Goal: Task Accomplishment & Management: Complete application form

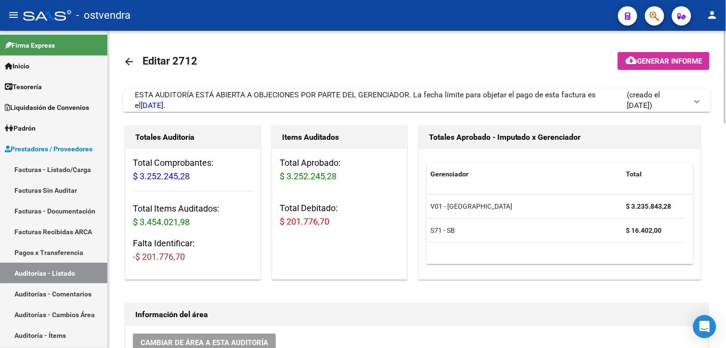
click at [378, 91] on span "ESTA AUDITORÍA ESTÁ ABIERTA A OBJECIONES POR PARTE DEL GERENCIADOR. La fecha lí…" at bounding box center [365, 100] width 461 height 20
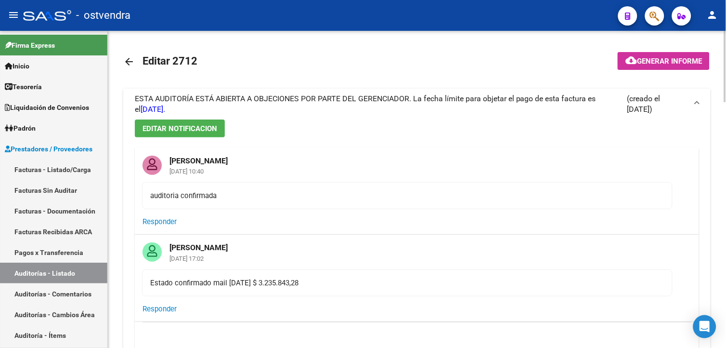
click at [379, 94] on span "ESTA AUDITORÍA ESTÁ ABIERTA A OBJECIONES POR PARTE DEL GERENCIADOR. La fecha lí…" at bounding box center [365, 104] width 461 height 20
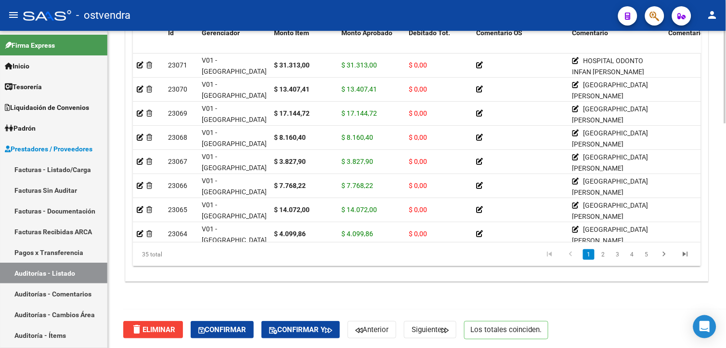
scroll to position [769, 0]
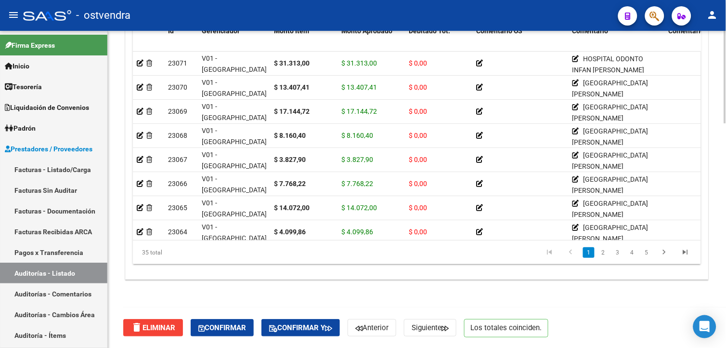
click at [703, 319] on body "menu - ostvendra person Firma Express Inicio Instructivos Contacto OS Tesorería…" at bounding box center [363, 174] width 726 height 348
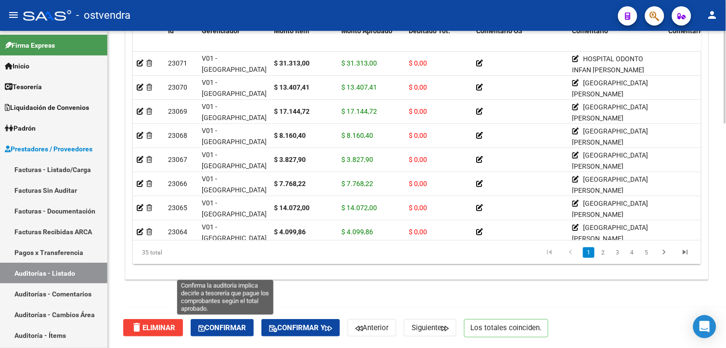
click at [222, 322] on button "Confirmar" at bounding box center [222, 327] width 63 height 17
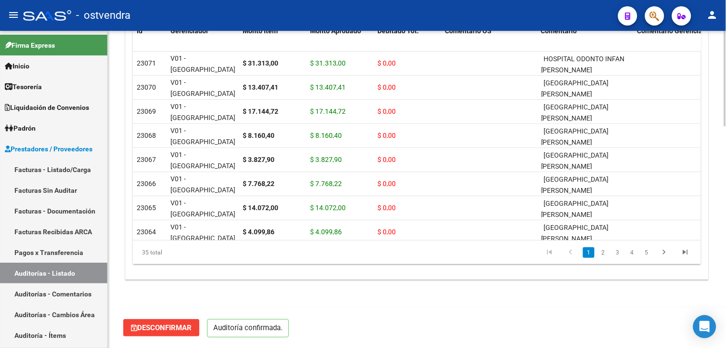
scroll to position [735, 0]
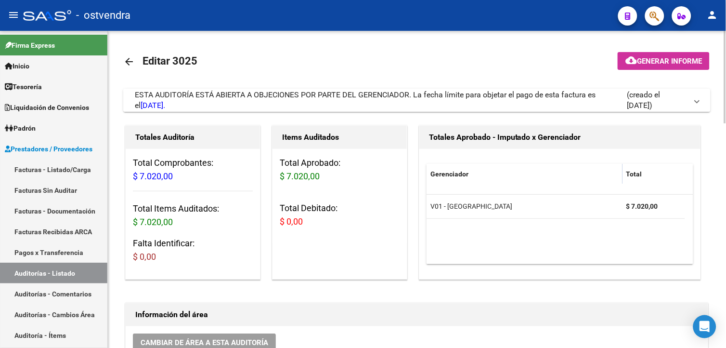
click at [276, 106] on div "ESTA AUDITORÍA ESTÁ ABIERTA A OBJECIONES POR PARTE DEL GERENCIADOR. La fecha lí…" at bounding box center [381, 100] width 492 height 21
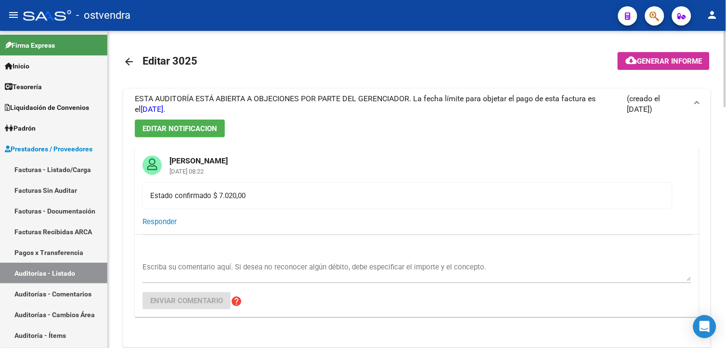
click at [276, 106] on div "ESTA AUDITORÍA ESTÁ ABIERTA A OBJECIONES POR PARTE DEL GERENCIADOR. La fecha lí…" at bounding box center [381, 103] width 492 height 21
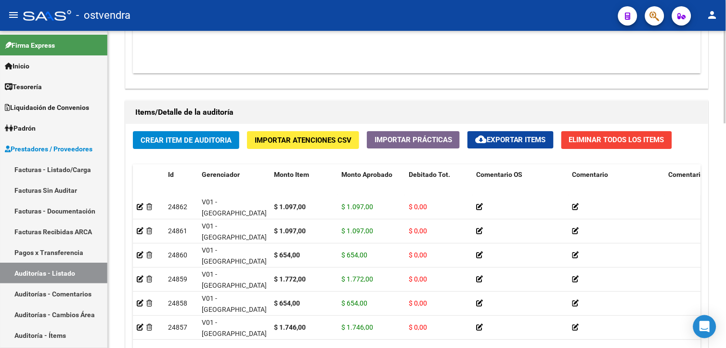
scroll to position [769, 0]
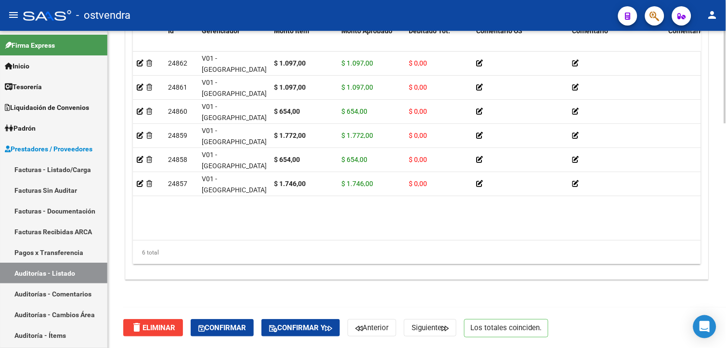
click at [725, 335] on html "menu - ostvendra person Firma Express Inicio Instructivos Contacto OS Tesorería…" at bounding box center [363, 174] width 726 height 348
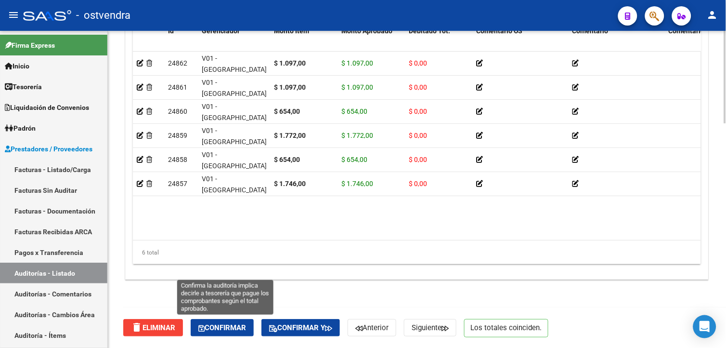
click at [246, 320] on button "Confirmar" at bounding box center [222, 327] width 63 height 17
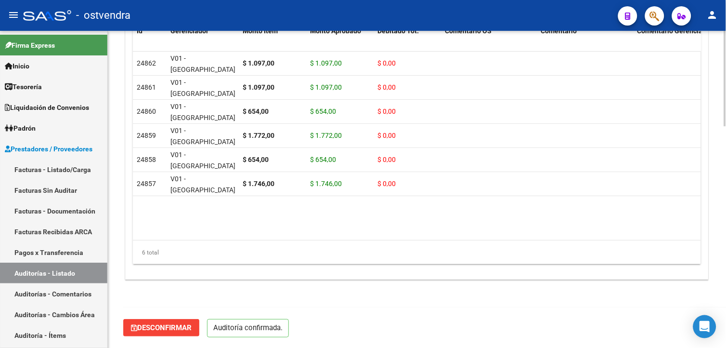
scroll to position [735, 0]
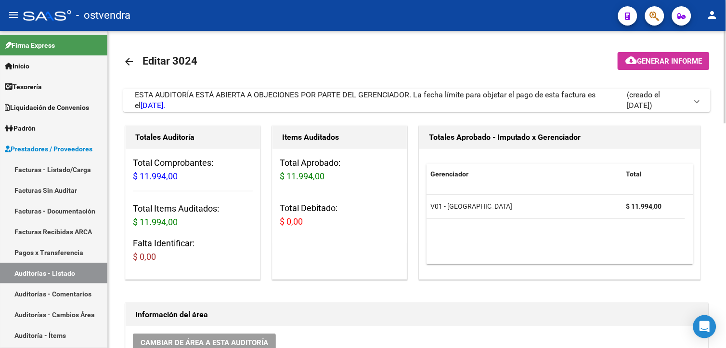
click at [334, 104] on div "ESTA AUDITORÍA ESTÁ ABIERTA A OBJECIONES POR PARTE DEL GERENCIADOR. La fecha lí…" at bounding box center [381, 100] width 492 height 21
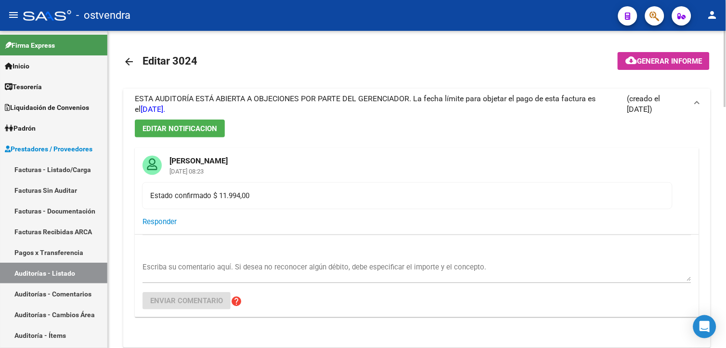
click at [334, 104] on div "ESTA AUDITORÍA ESTÁ ABIERTA A OBJECIONES POR PARTE DEL GERENCIADOR. La fecha lí…" at bounding box center [381, 103] width 492 height 21
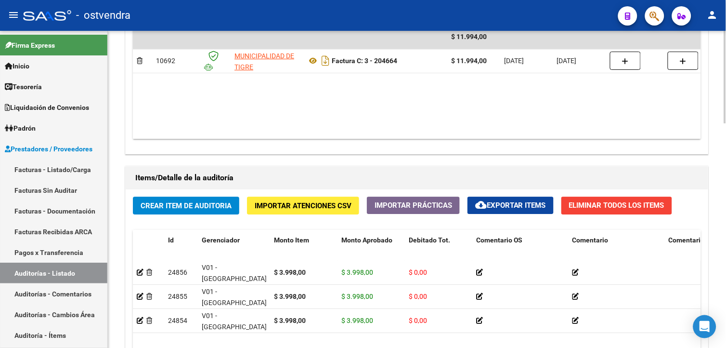
scroll to position [710, 0]
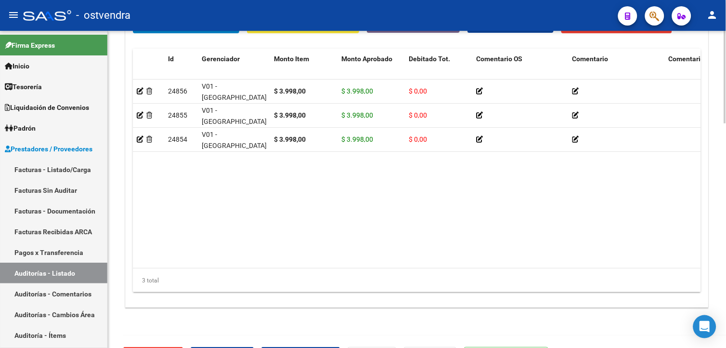
scroll to position [751, 0]
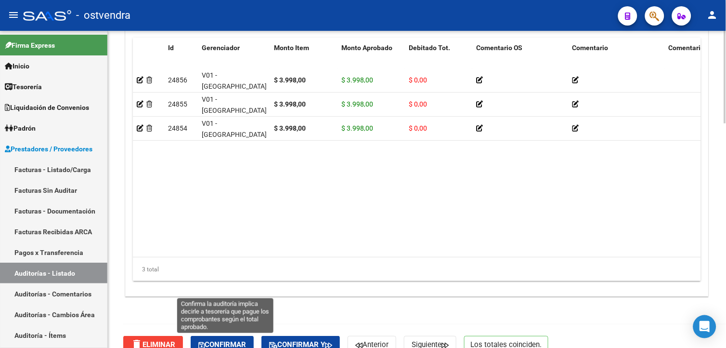
click at [218, 342] on span "Confirmar" at bounding box center [222, 344] width 48 height 9
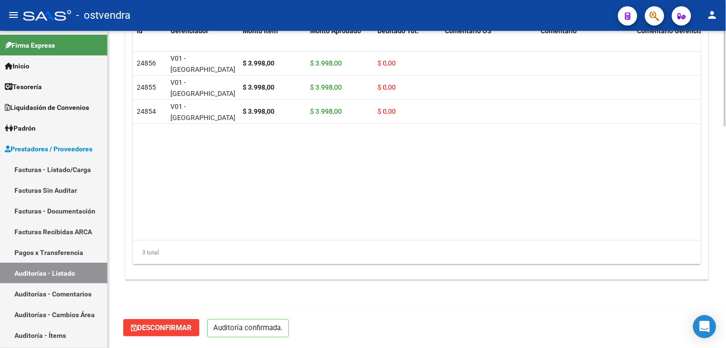
scroll to position [718, 0]
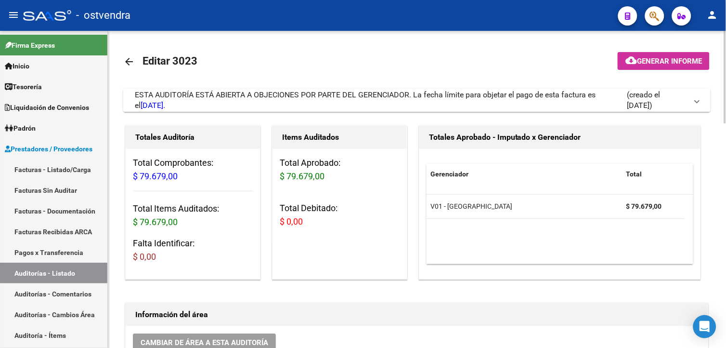
click at [197, 97] on span "ESTA AUDITORÍA ESTÁ ABIERTA A OBJECIONES POR PARTE DEL GERENCIADOR. La fecha lí…" at bounding box center [365, 100] width 461 height 20
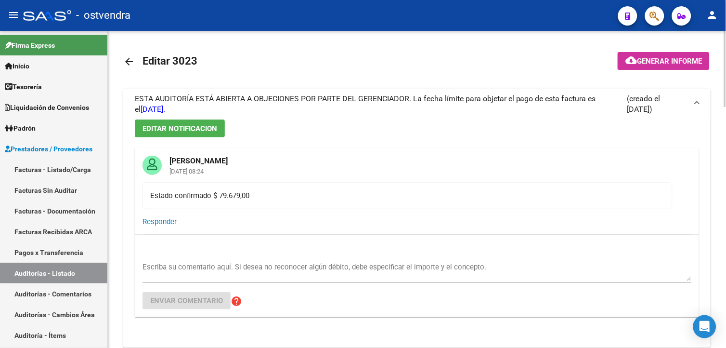
click at [197, 97] on span "ESTA AUDITORÍA ESTÁ ABIERTA A OBJECIONES POR PARTE DEL GERENCIADOR. La fecha lí…" at bounding box center [365, 104] width 461 height 20
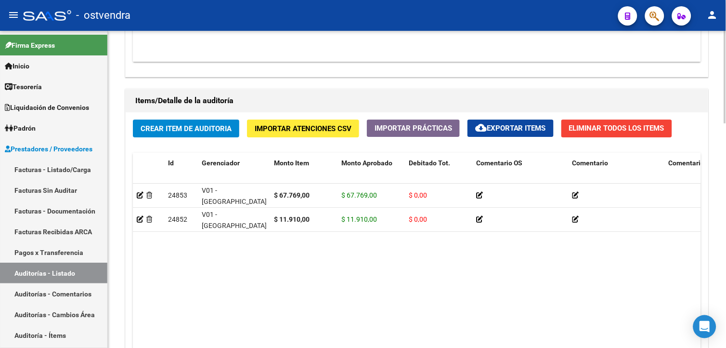
scroll to position [689, 0]
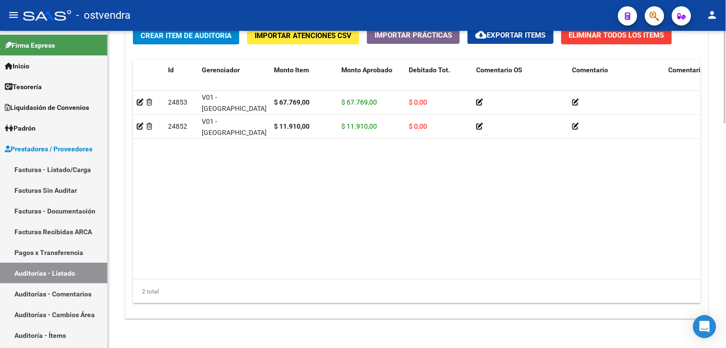
scroll to position [769, 0]
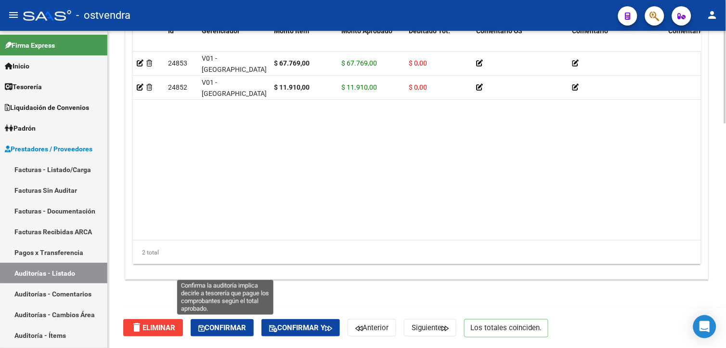
click at [246, 320] on button "Confirmar" at bounding box center [222, 327] width 63 height 17
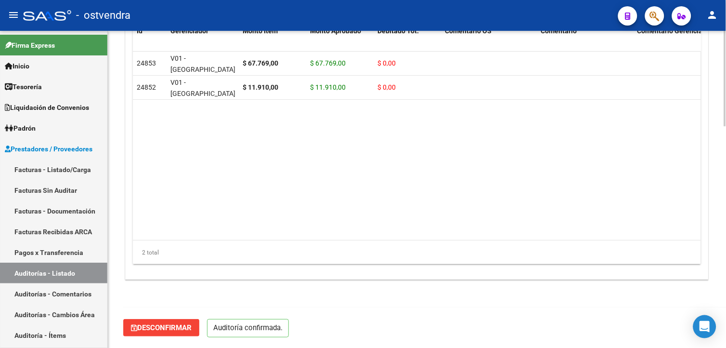
scroll to position [735, 0]
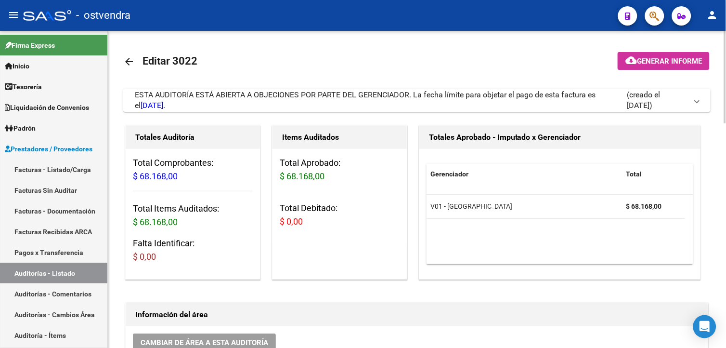
click at [409, 90] on span "ESTA AUDITORÍA ESTÁ ABIERTA A OBJECIONES POR PARTE DEL GERENCIADOR. La fecha lí…" at bounding box center [365, 100] width 461 height 20
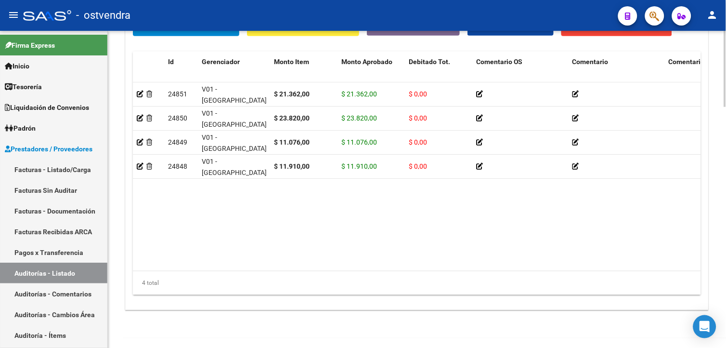
scroll to position [1006, 0]
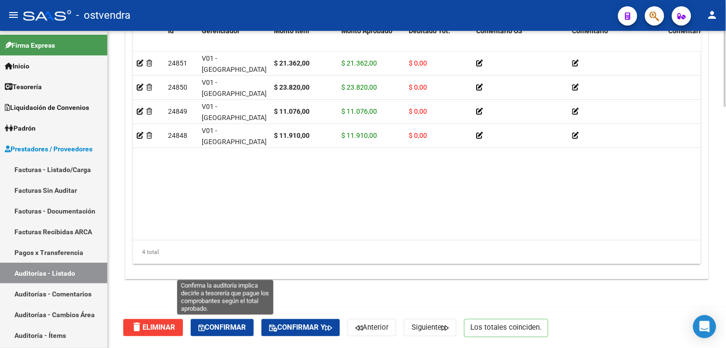
click at [244, 326] on span "Confirmar" at bounding box center [222, 327] width 48 height 9
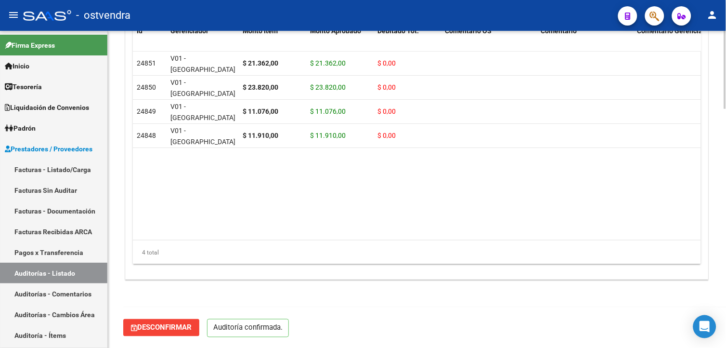
scroll to position [971, 0]
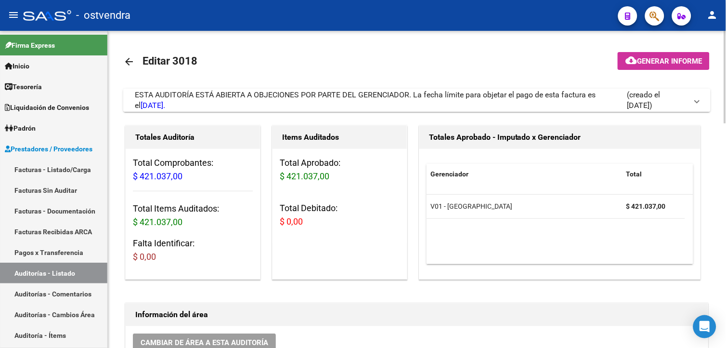
click at [437, 104] on div "ESTA AUDITORÍA ESTÁ ABIERTA A OBJECIONES POR PARTE DEL GERENCIADOR. La fecha lí…" at bounding box center [381, 100] width 492 height 21
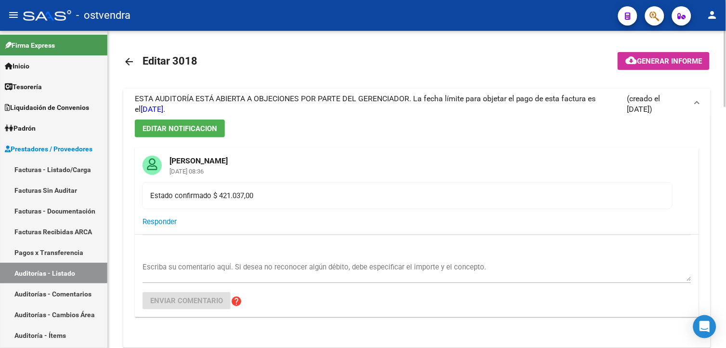
click at [437, 104] on div "ESTA AUDITORÍA ESTÁ ABIERTA A OBJECIONES POR PARTE DEL GERENCIADOR. La fecha lí…" at bounding box center [381, 103] width 492 height 21
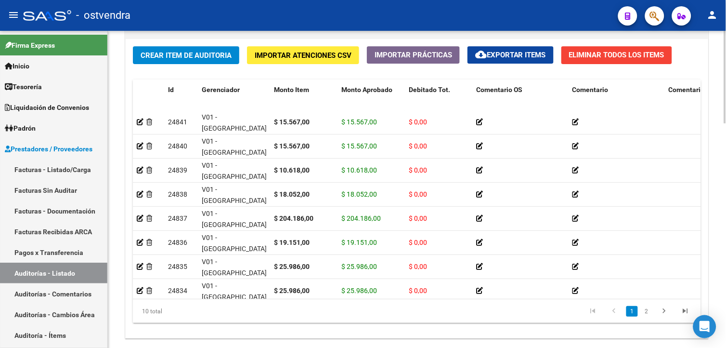
scroll to position [769, 0]
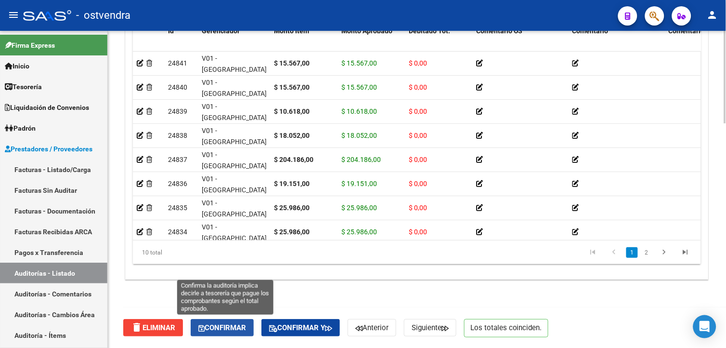
click at [242, 323] on span "Confirmar" at bounding box center [222, 327] width 48 height 9
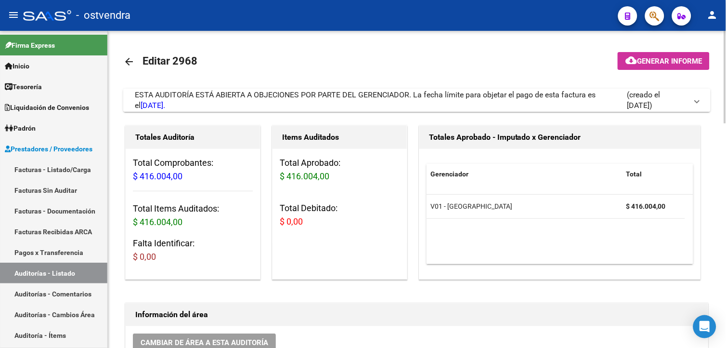
click at [399, 98] on span "ESTA AUDITORÍA ESTÁ ABIERTA A OBJECIONES POR PARTE DEL GERENCIADOR. La fecha lí…" at bounding box center [365, 100] width 461 height 20
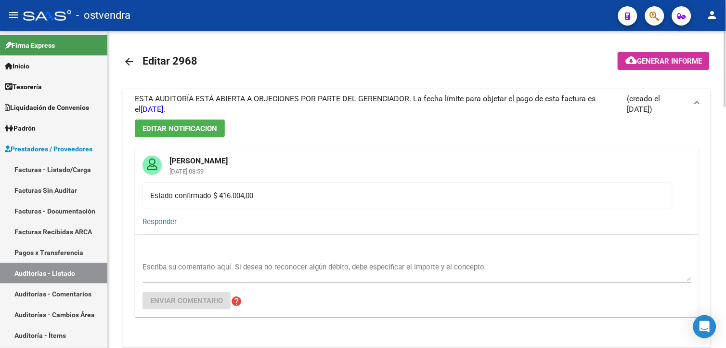
click at [399, 98] on span "ESTA AUDITORÍA ESTÁ ABIERTA A OBJECIONES POR PARTE DEL GERENCIADOR. La fecha lí…" at bounding box center [365, 104] width 461 height 20
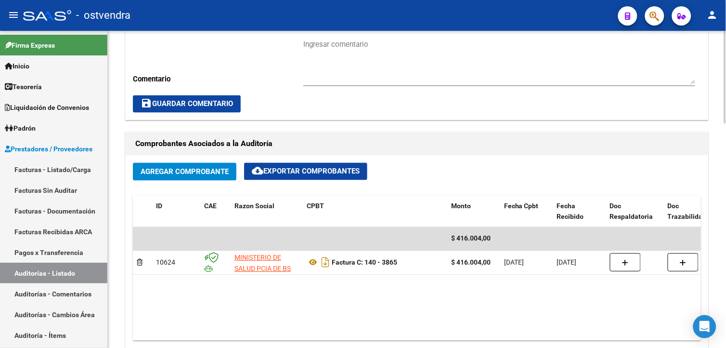
scroll to position [769, 0]
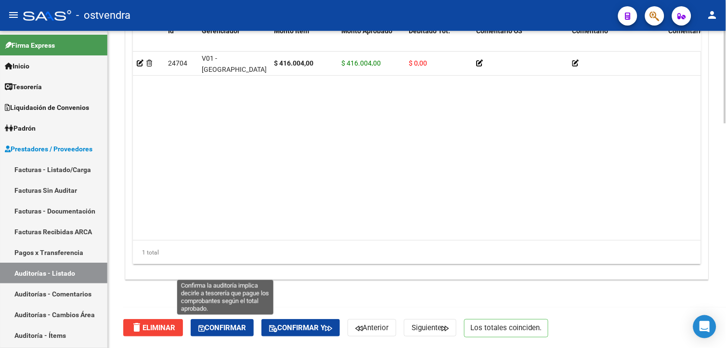
click at [254, 325] on button "Confirmar" at bounding box center [222, 327] width 63 height 17
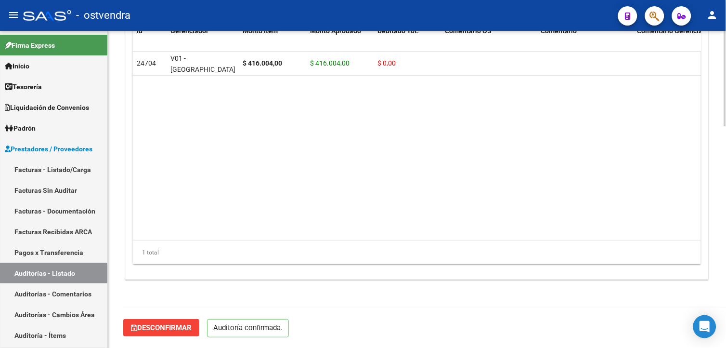
scroll to position [735, 0]
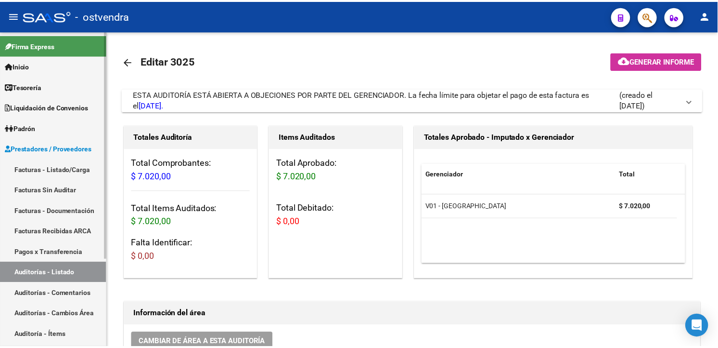
scroll to position [0, 543]
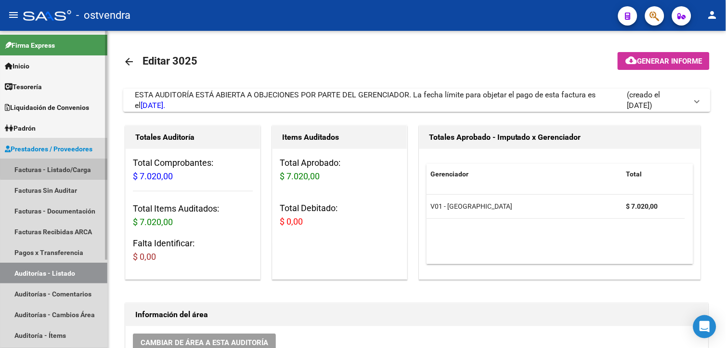
click at [88, 160] on link "Facturas - Listado/Carga" at bounding box center [53, 169] width 107 height 21
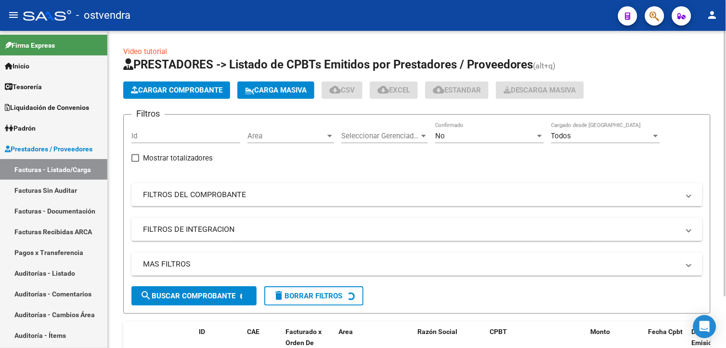
click at [172, 86] on span "Cargar Comprobante" at bounding box center [176, 90] width 91 height 9
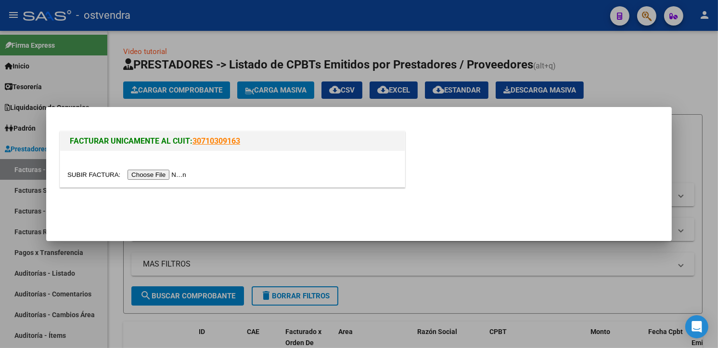
click at [161, 174] on input "file" at bounding box center [128, 174] width 122 height 10
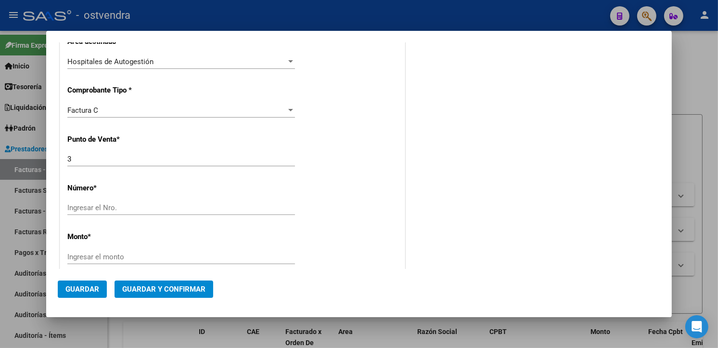
scroll to position [238, 0]
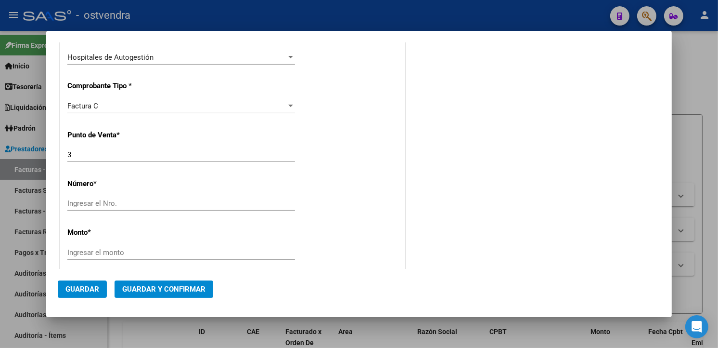
click at [167, 202] on input "Ingresar el Nro." at bounding box center [181, 203] width 228 height 9
type input "204788"
click at [125, 251] on input "Ingresar el monto" at bounding box center [181, 252] width 228 height 9
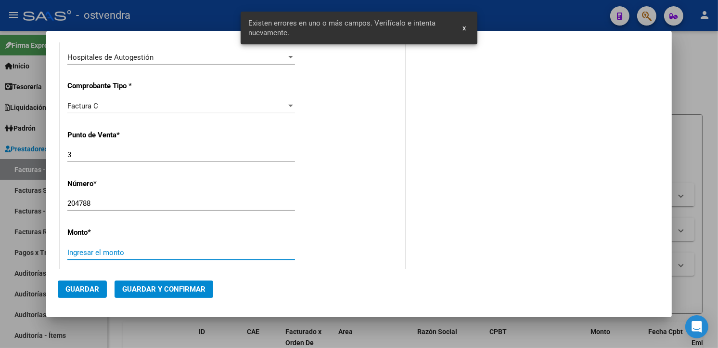
scroll to position [329, 0]
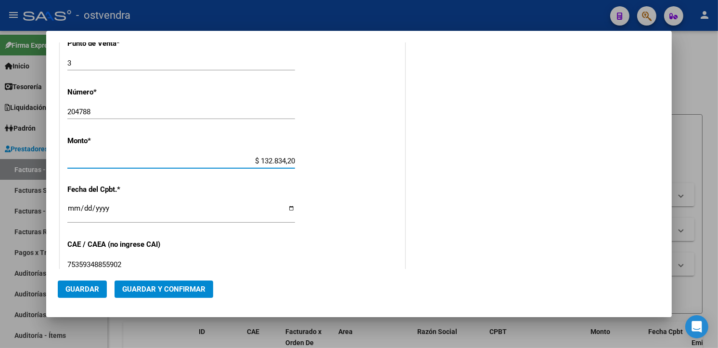
type input "$ 1.328.342,00"
click at [74, 210] on input "Ingresar la fecha" at bounding box center [181, 211] width 228 height 15
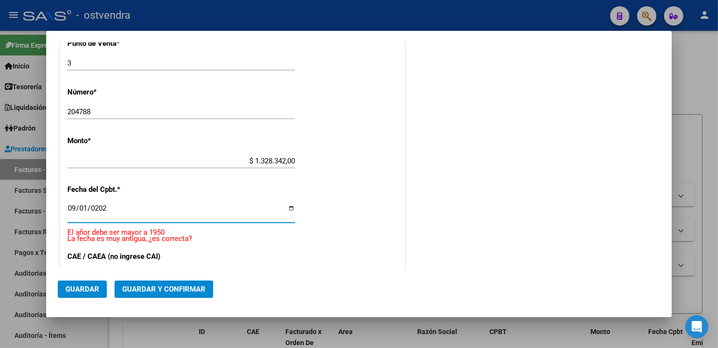
type input "2025-09-01"
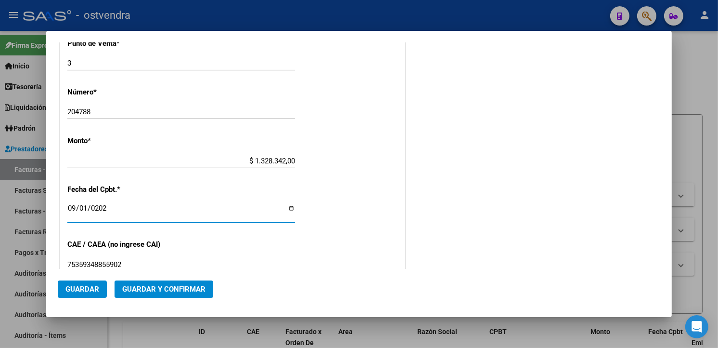
click at [346, 161] on div "CUIT * 30-99928489-9 Ingresar CUIT ANALISIS PRESTADOR MUNICIPALIDAD DE TIGRE AR…" at bounding box center [232, 175] width 345 height 683
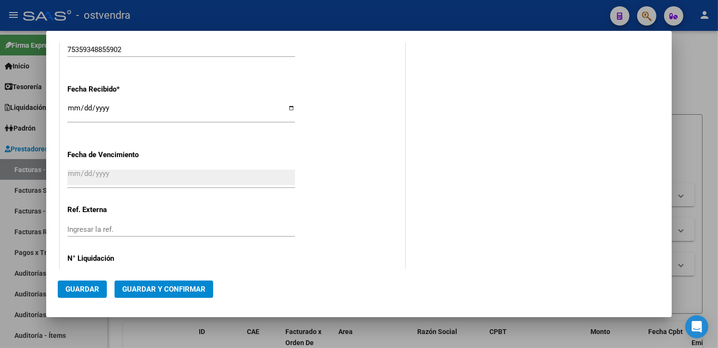
scroll to position [552, 0]
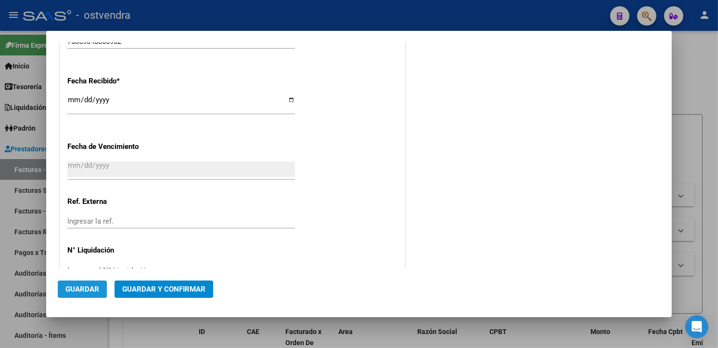
click at [73, 288] on span "Guardar" at bounding box center [82, 288] width 34 height 9
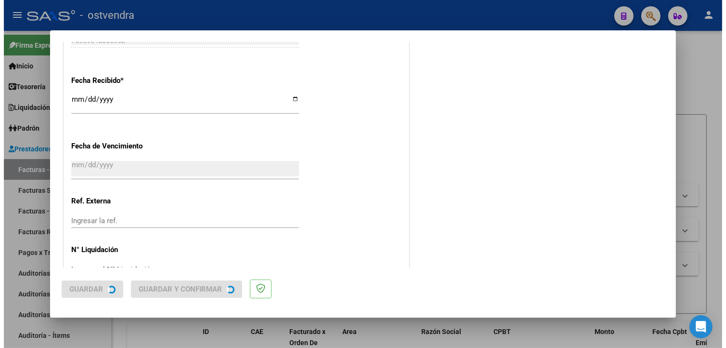
scroll to position [0, 0]
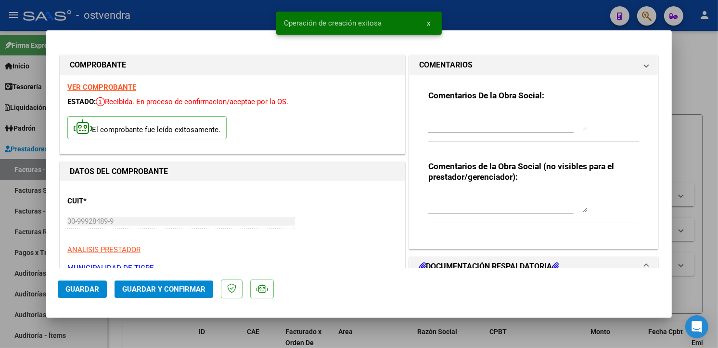
type input "2025-10-31"
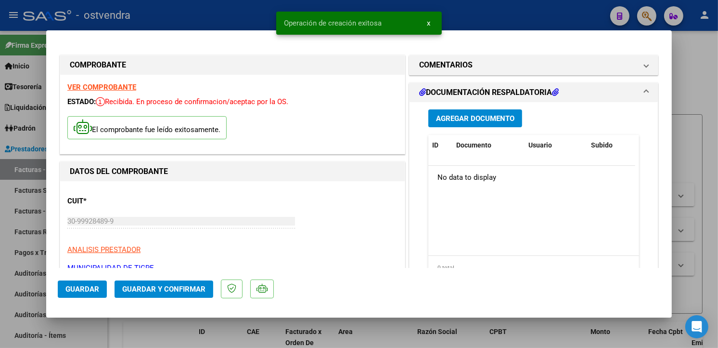
click at [505, 122] on span "Agregar Documento" at bounding box center [475, 118] width 78 height 9
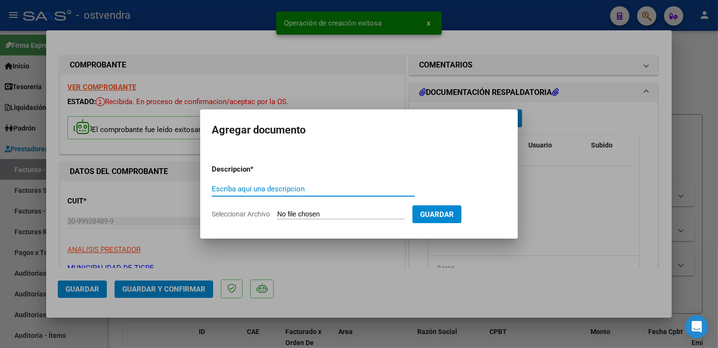
click at [316, 217] on input "Seleccionar Archivo" at bounding box center [341, 214] width 128 height 9
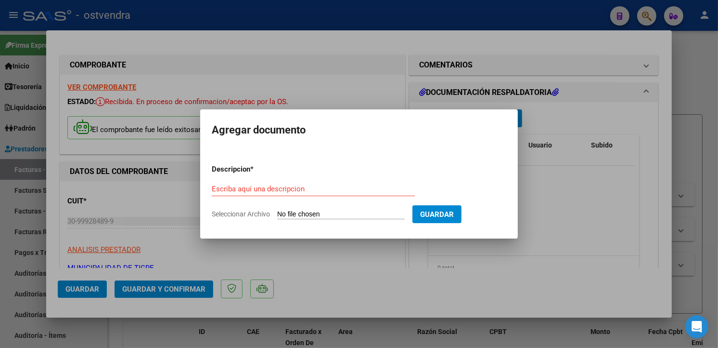
type input "C:\fakepath\doc respaldatoria 204788.pdf"
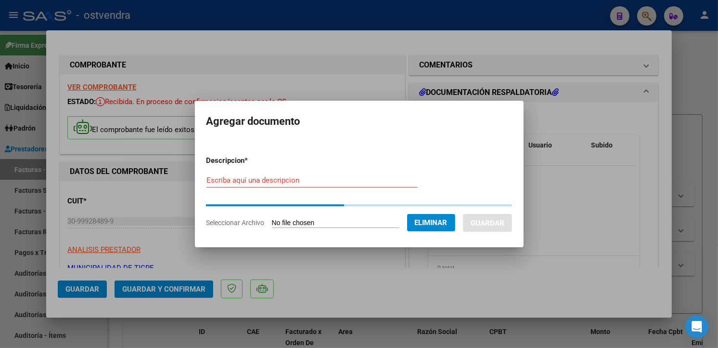
click at [310, 177] on input "Escriba aquí una descripcion" at bounding box center [311, 180] width 211 height 9
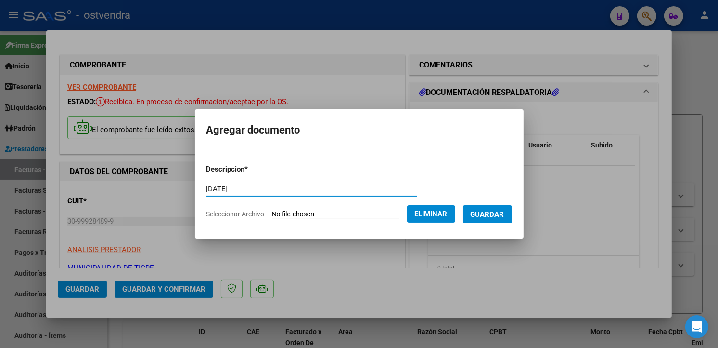
type input "dc 1"
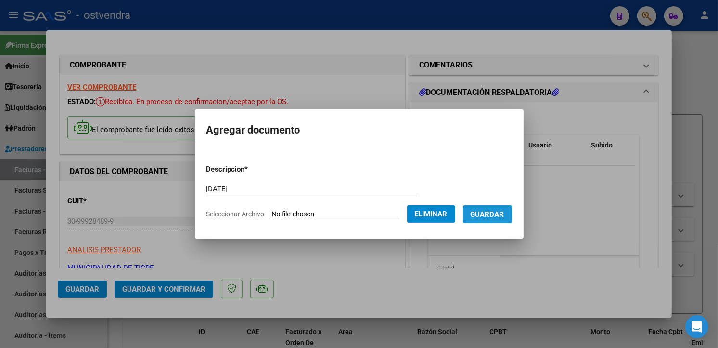
click at [480, 215] on span "Guardar" at bounding box center [488, 214] width 34 height 9
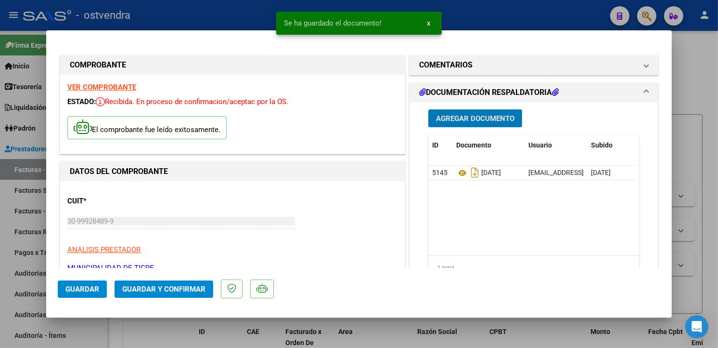
click at [453, 119] on span "Agregar Documento" at bounding box center [475, 118] width 78 height 9
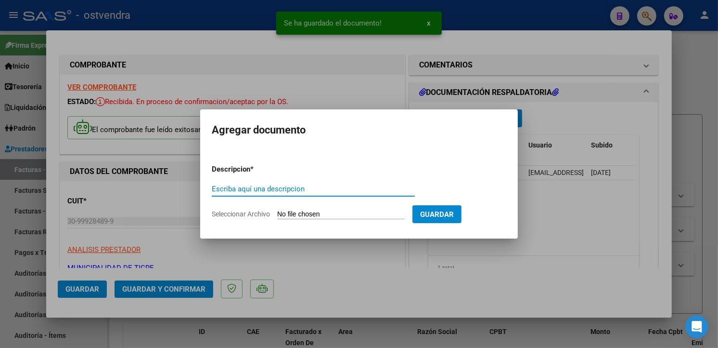
click at [334, 214] on input "Seleccionar Archivo" at bounding box center [341, 214] width 128 height 9
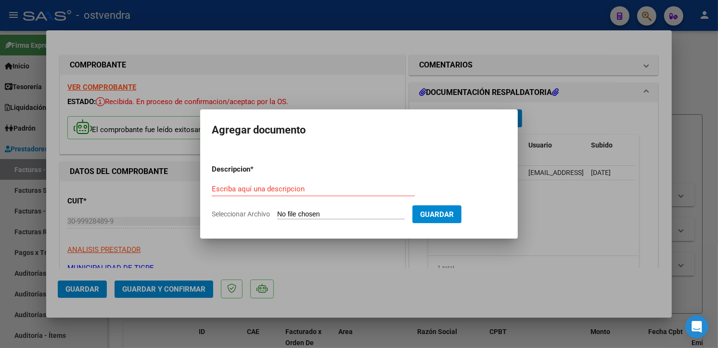
type input "C:\fakepath\doc respaldatoria 2 204788.pdf"
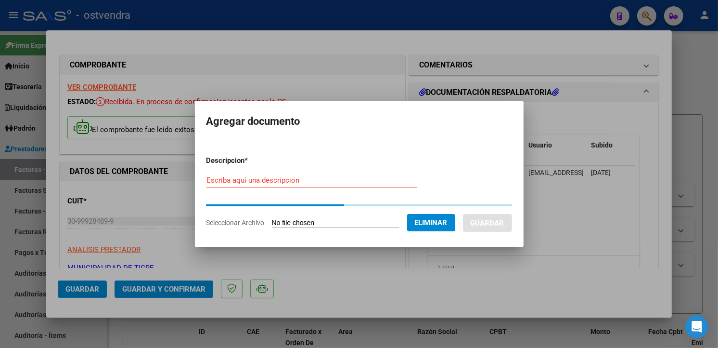
click at [364, 181] on input "Escriba aquí una descripcion" at bounding box center [311, 180] width 211 height 9
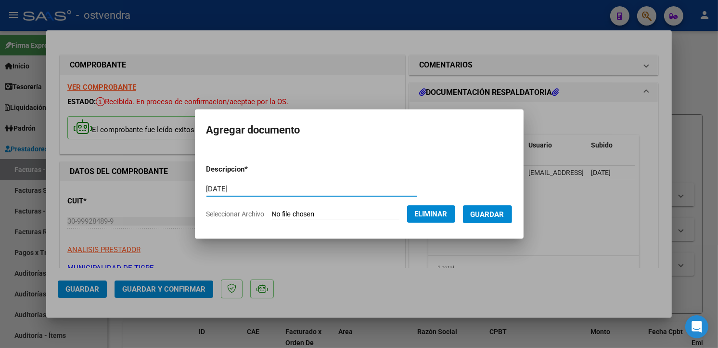
type input "dc 2"
click at [479, 210] on span "Guardar" at bounding box center [488, 214] width 34 height 9
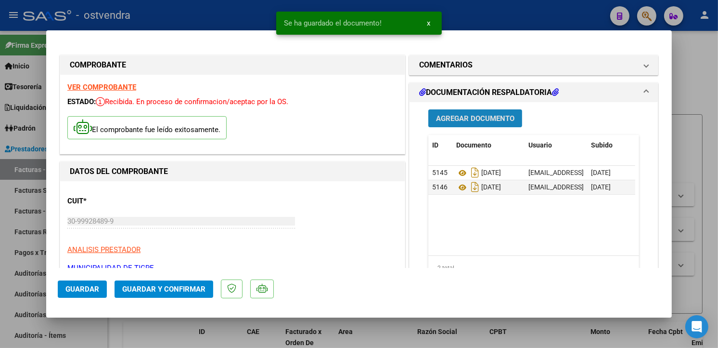
click at [467, 114] on span "Agregar Documento" at bounding box center [475, 118] width 78 height 9
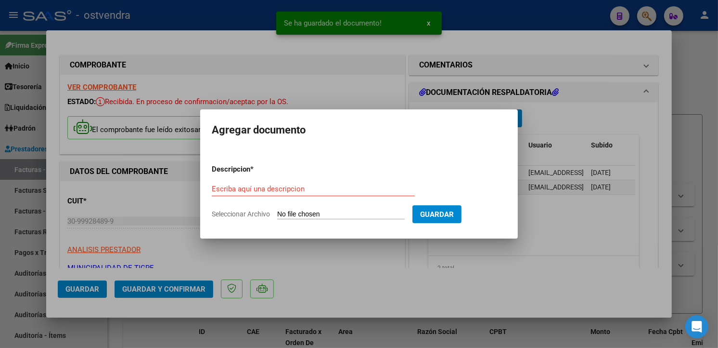
click at [329, 217] on input "Seleccionar Archivo" at bounding box center [341, 214] width 128 height 9
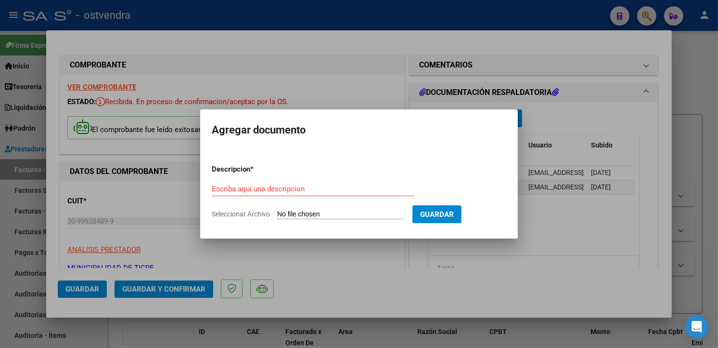
type input "C:\fakepath\doc respaldatoria 3 204788.pdf"
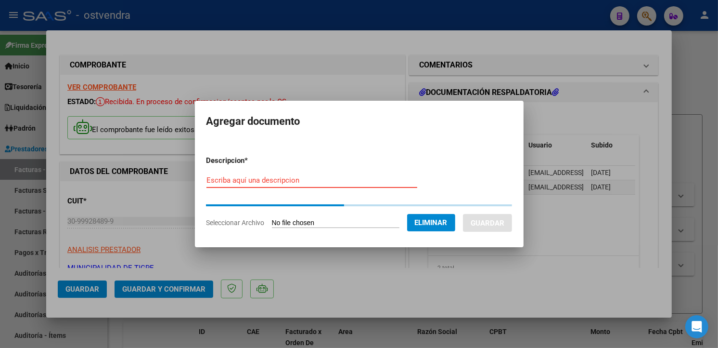
click at [368, 179] on input "Escriba aquí una descripcion" at bounding box center [311, 180] width 211 height 9
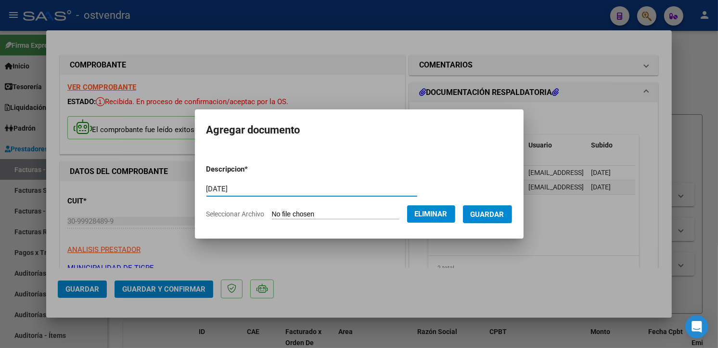
type input "dc 3"
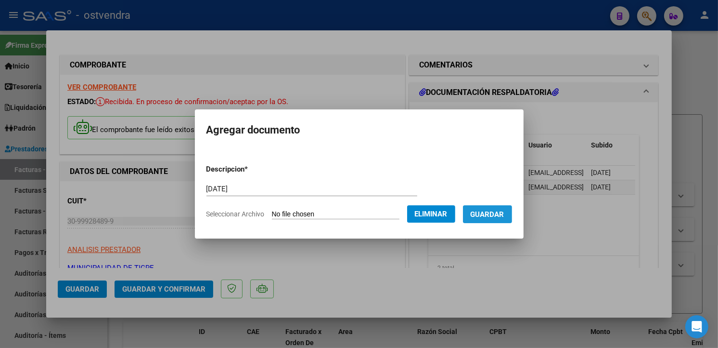
click at [479, 214] on span "Guardar" at bounding box center [488, 214] width 34 height 9
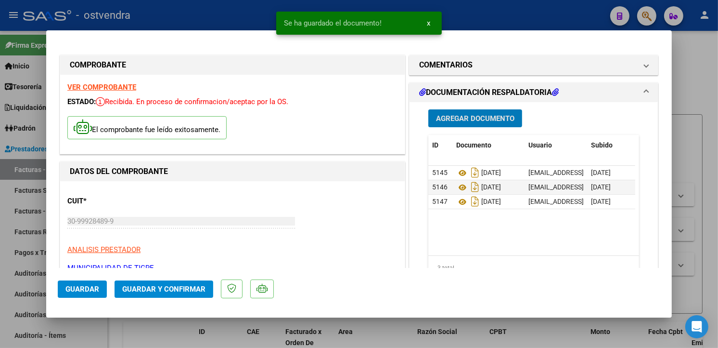
click at [190, 296] on button "Guardar y Confirmar" at bounding box center [164, 288] width 99 height 17
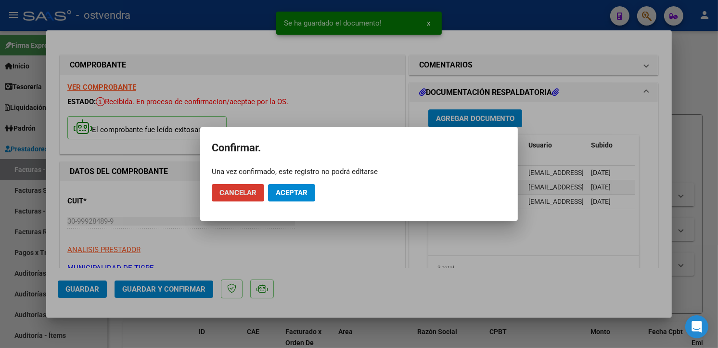
click at [295, 193] on span "Aceptar" at bounding box center [292, 192] width 32 height 9
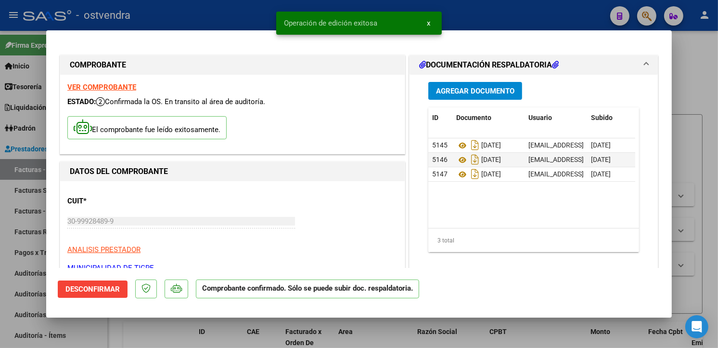
click at [0, 166] on html "menu - ostvendra person Firma Express Inicio Instructivos Contacto OS Tesorería…" at bounding box center [359, 174] width 718 height 348
click at [13, 181] on div at bounding box center [359, 174] width 718 height 348
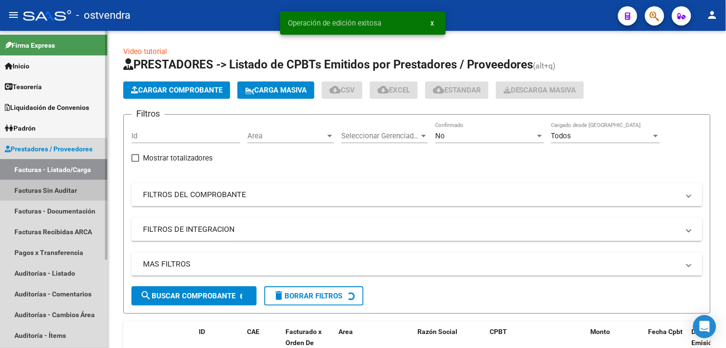
click at [17, 188] on link "Facturas Sin Auditar" at bounding box center [53, 190] width 107 height 21
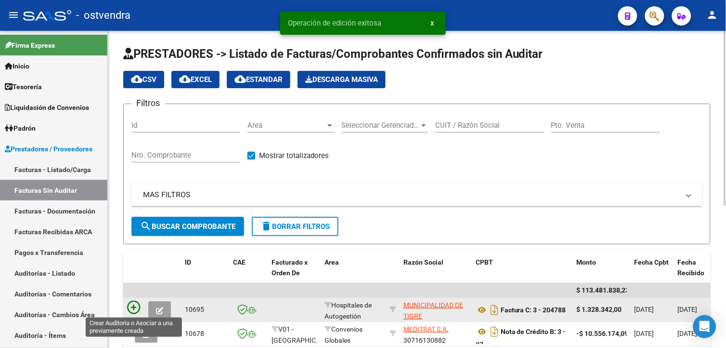
click at [137, 309] on icon at bounding box center [133, 306] width 13 height 13
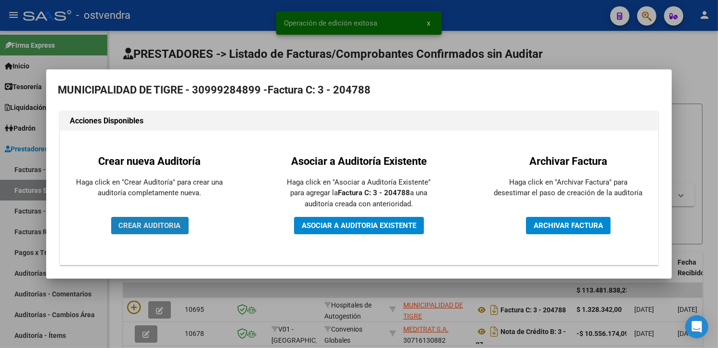
click at [176, 219] on button "CREAR AUDITORIA" at bounding box center [149, 225] width 77 height 17
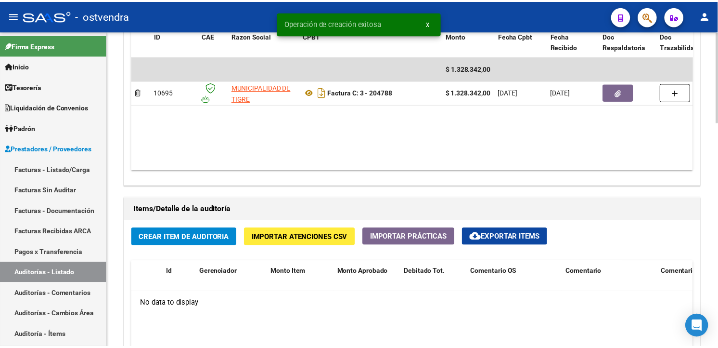
scroll to position [576, 0]
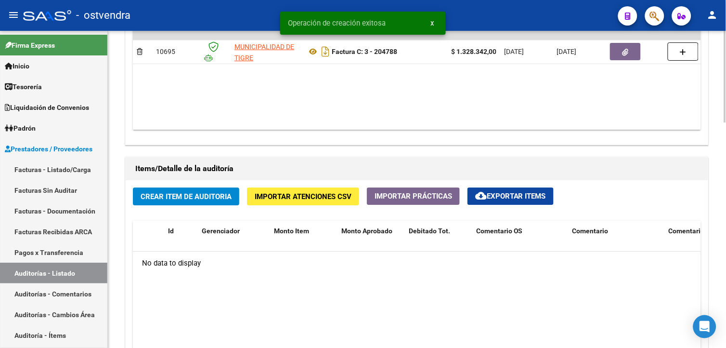
click at [686, 268] on div "arrow_back Editar 3027 cloud_download Generar informe Puede notificar al gerenc…" at bounding box center [418, 1] width 620 height 1093
click at [332, 195] on span "Importar Atenciones CSV" at bounding box center [303, 196] width 97 height 9
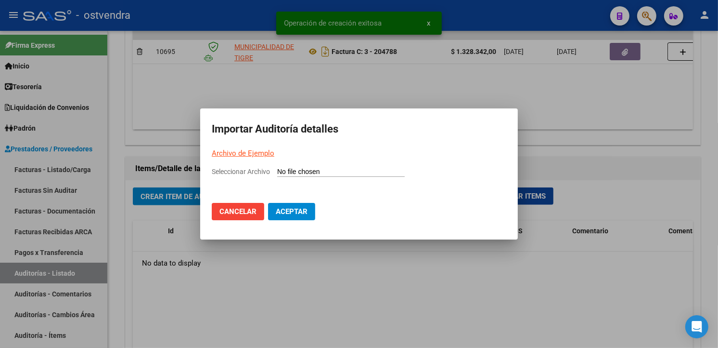
click at [261, 152] on link "Archivo de Ejemplo" at bounding box center [243, 153] width 63 height 9
